Goal: Find specific page/section: Locate a particular part of the current website

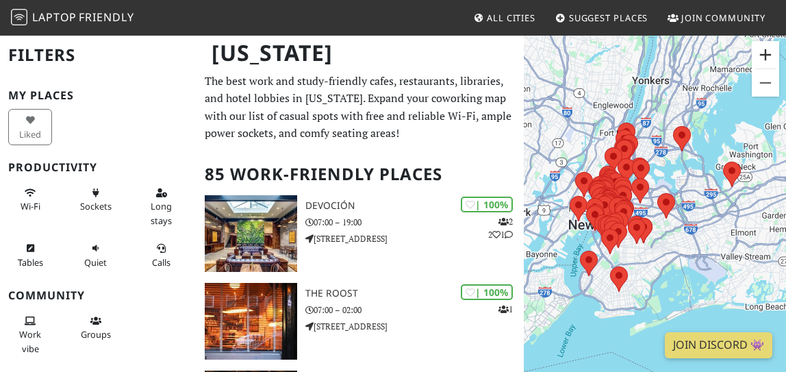
click at [766, 51] on button "Zoom in" at bounding box center [765, 54] width 27 height 27
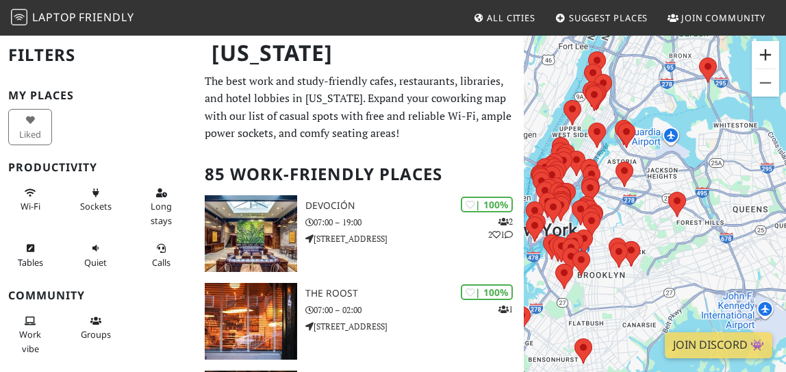
click at [764, 51] on button "Zoom in" at bounding box center [765, 54] width 27 height 27
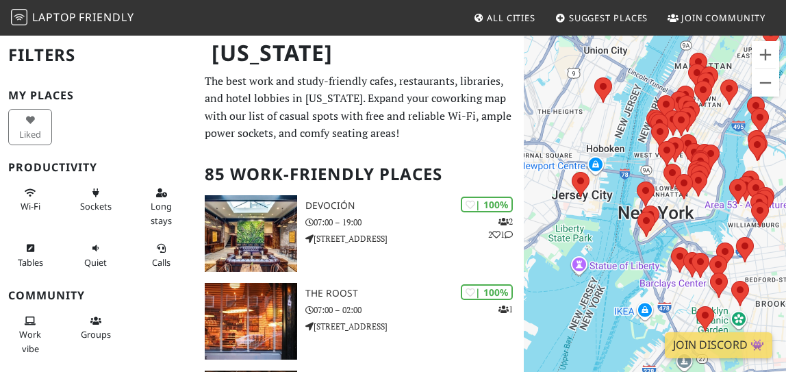
drag, startPoint x: 546, startPoint y: 264, endPoint x: 785, endPoint y: 228, distance: 241.6
click at [785, 228] on div "To navigate, press the arrow keys." at bounding box center [655, 220] width 262 height 372
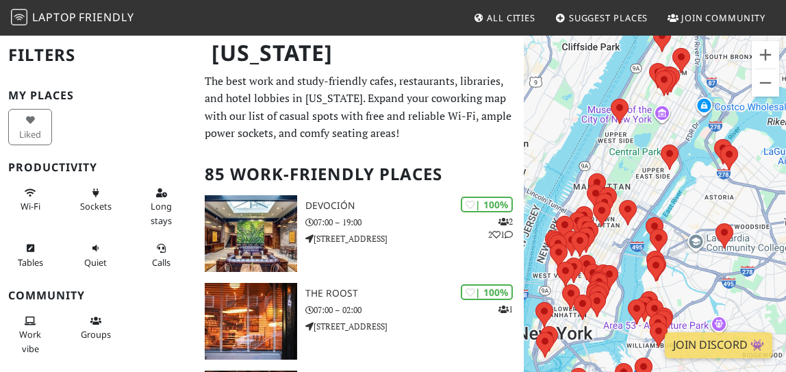
drag, startPoint x: 678, startPoint y: 135, endPoint x: 620, endPoint y: 262, distance: 139.8
click at [620, 262] on div "To navigate, press the arrow keys." at bounding box center [655, 220] width 262 height 372
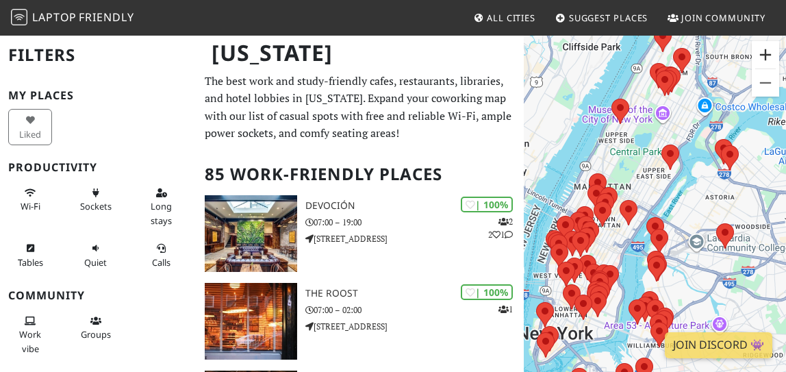
click at [765, 50] on button "Zoom in" at bounding box center [765, 54] width 27 height 27
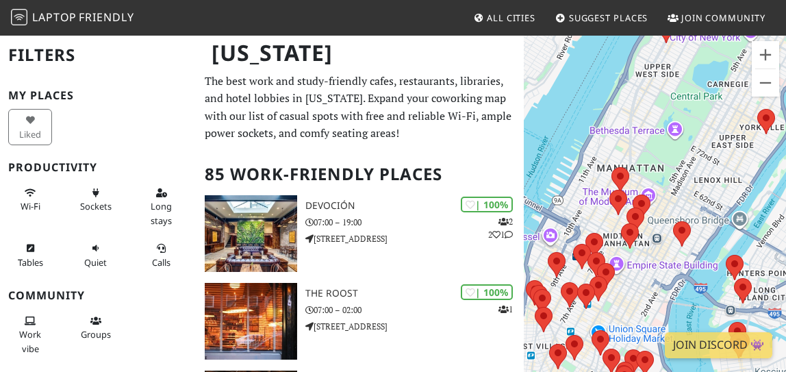
drag, startPoint x: 605, startPoint y: 277, endPoint x: 649, endPoint y: 291, distance: 46.1
click at [649, 291] on div "To navigate, press the arrow keys." at bounding box center [655, 220] width 262 height 372
click at [763, 53] on button "Zoom in" at bounding box center [765, 54] width 27 height 27
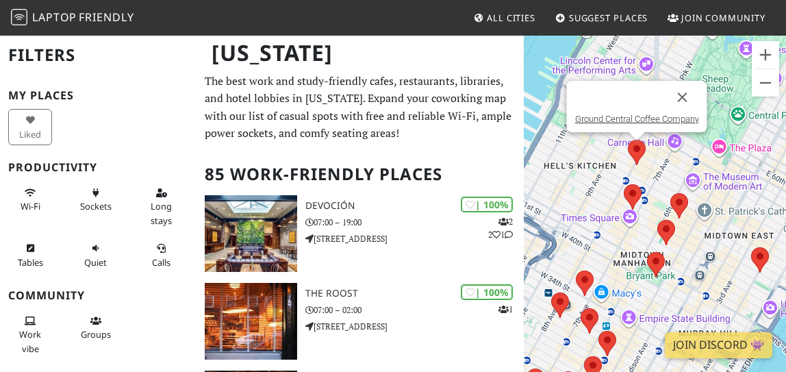
click at [629, 149] on img at bounding box center [637, 152] width 18 height 25
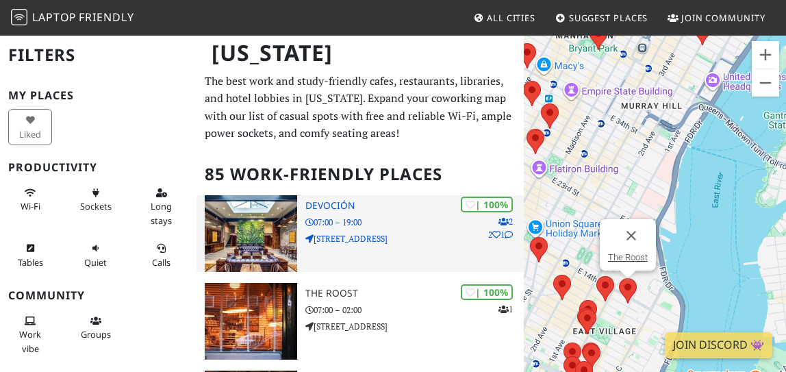
scroll to position [73, 0]
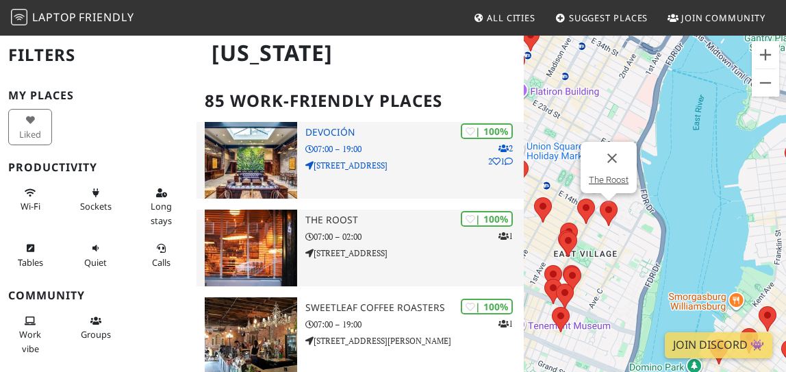
click at [428, 270] on div "| 100% 1 The Roost 07:00 – 02:00 [STREET_ADDRESS]" at bounding box center [414, 248] width 218 height 77
